Goal: Task Accomplishment & Management: Complete application form

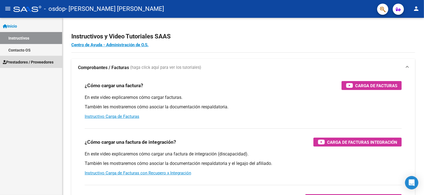
click at [41, 62] on span "Prestadores / Proveedores" at bounding box center [28, 62] width 51 height 6
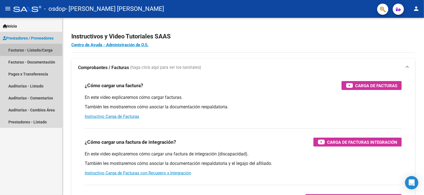
click at [33, 50] on link "Facturas - Listado/Carga" at bounding box center [31, 50] width 62 height 12
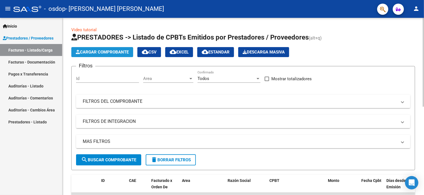
click at [109, 53] on span "Cargar Comprobante" at bounding box center [102, 52] width 53 height 5
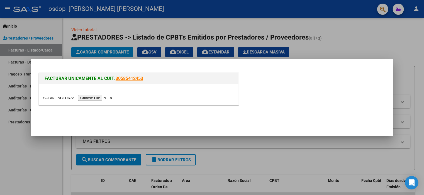
click at [107, 98] on input "file" at bounding box center [78, 98] width 71 height 6
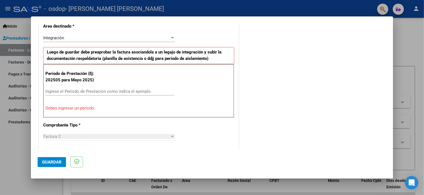
scroll to position [143, 0]
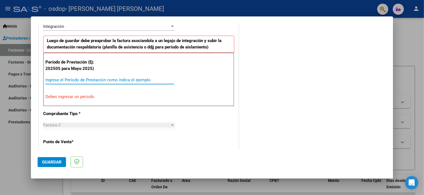
click at [76, 77] on input "Ingrese el Período de Prestación como indica el ejemplo" at bounding box center [109, 79] width 129 height 5
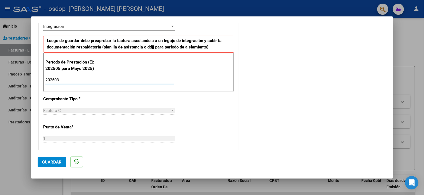
type input "202508"
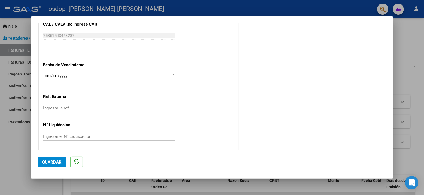
scroll to position [363, 0]
click at [55, 160] on span "Guardar" at bounding box center [52, 162] width 20 height 5
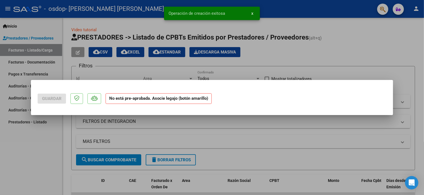
scroll to position [0, 0]
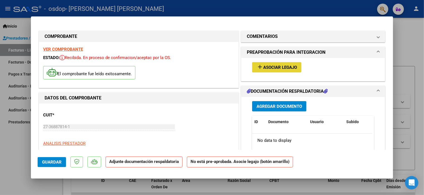
click at [286, 69] on span "Asociar Legajo" at bounding box center [280, 67] width 34 height 5
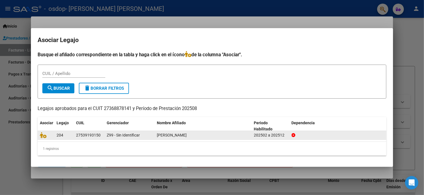
click at [51, 135] on div at bounding box center [46, 135] width 12 height 6
click at [148, 134] on div "Z99 - Sin Identificar" at bounding box center [130, 135] width 46 height 6
click at [179, 137] on span "[PERSON_NAME]" at bounding box center [172, 135] width 30 height 4
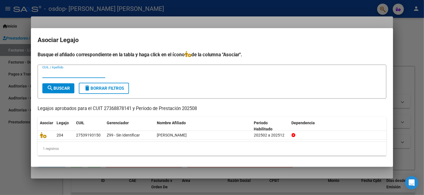
click at [62, 74] on input "CUIL / Apellido" at bounding box center [73, 73] width 63 height 5
type input "[PERSON_NAME]"
click at [58, 87] on span "search Buscar" at bounding box center [58, 88] width 23 height 5
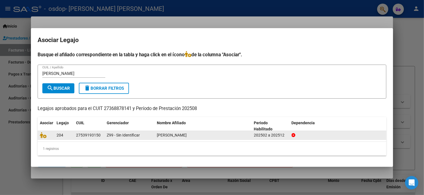
click at [81, 134] on div "27539193150" at bounding box center [88, 135] width 25 height 6
click at [43, 136] on icon at bounding box center [43, 135] width 7 height 6
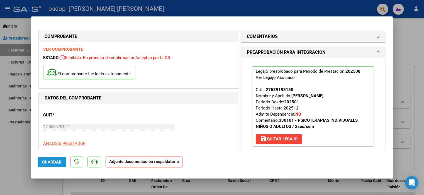
click at [44, 161] on span "Guardar" at bounding box center [52, 162] width 20 height 5
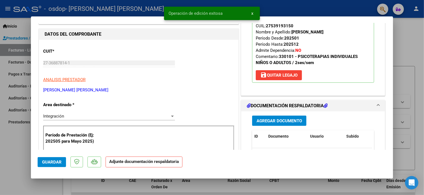
scroll to position [90, 0]
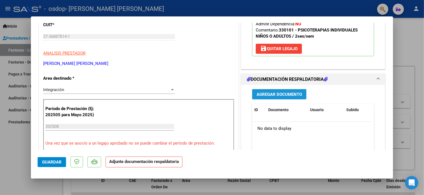
click at [261, 95] on span "Agregar Documento" at bounding box center [279, 94] width 45 height 5
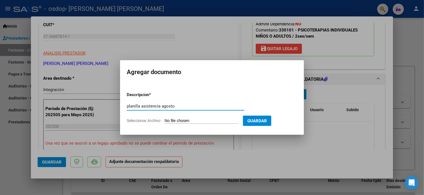
type input "planilla asistencia agosto"
click at [188, 122] on input "Seleccionar Archivo" at bounding box center [202, 120] width 74 height 5
type input "C:\fakepath\Adobe [DEMOGRAPHIC_DATA] [DATE].pdf"
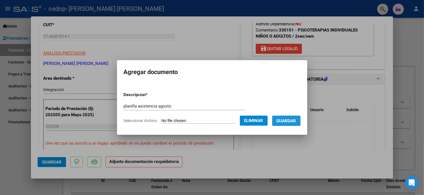
click at [292, 122] on span "Guardar" at bounding box center [287, 120] width 20 height 5
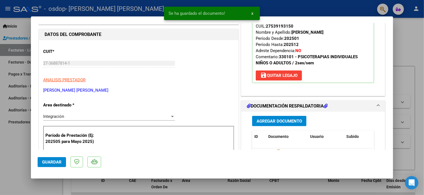
scroll to position [57, 0]
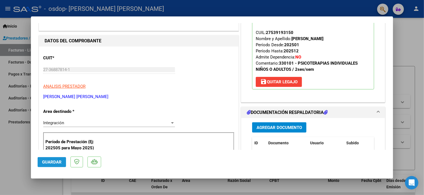
click at [45, 164] on span "Guardar" at bounding box center [52, 162] width 20 height 5
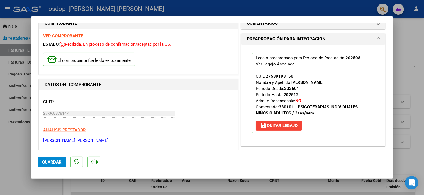
scroll to position [0, 0]
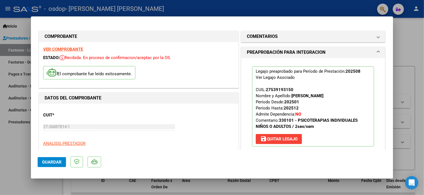
click at [410, 49] on div at bounding box center [212, 97] width 424 height 195
type input "$ 0,00"
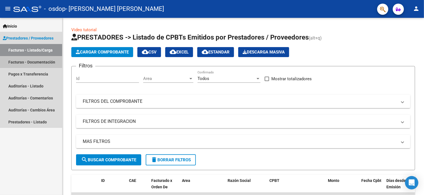
click at [45, 61] on link "Facturas - Documentación" at bounding box center [31, 62] width 62 height 12
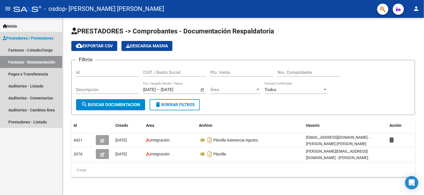
click at [45, 34] on link "Prestadores / Proveedores" at bounding box center [31, 38] width 62 height 12
